Goal: Navigation & Orientation: Go to known website

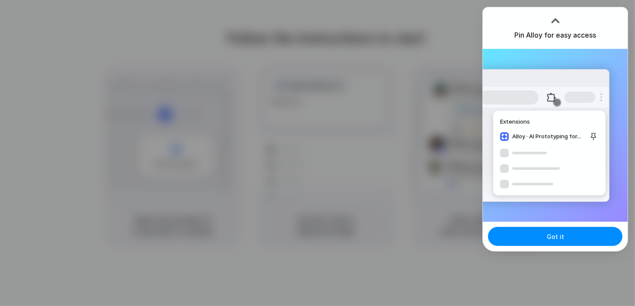
click at [458, 85] on div at bounding box center [317, 153] width 635 height 306
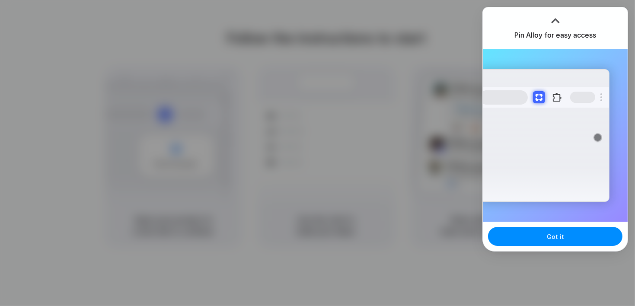
click at [559, 236] on span "Got it" at bounding box center [555, 236] width 17 height 9
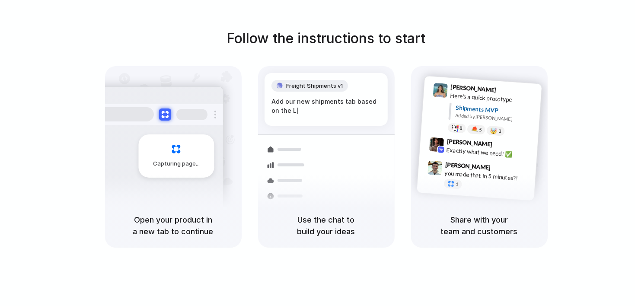
click at [187, 122] on div at bounding box center [158, 114] width 130 height 21
